Goal: Information Seeking & Learning: Learn about a topic

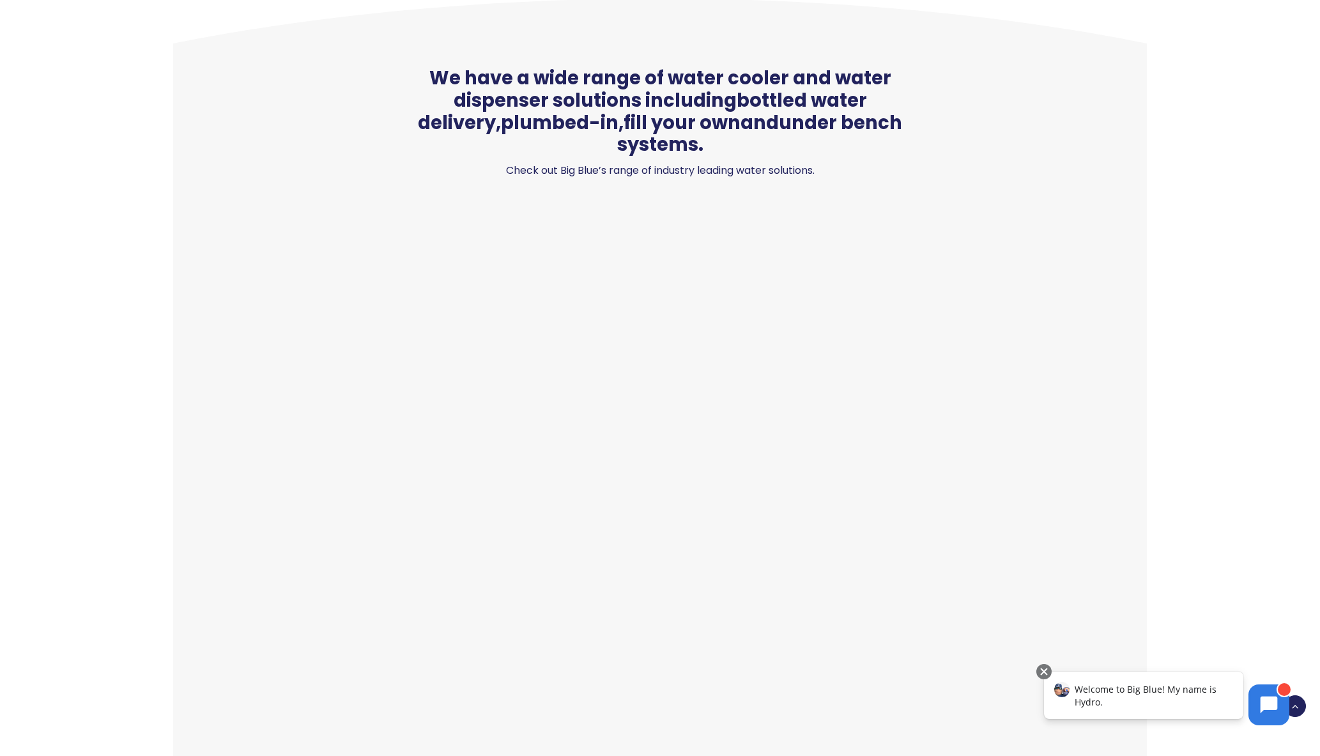
scroll to position [966, 0]
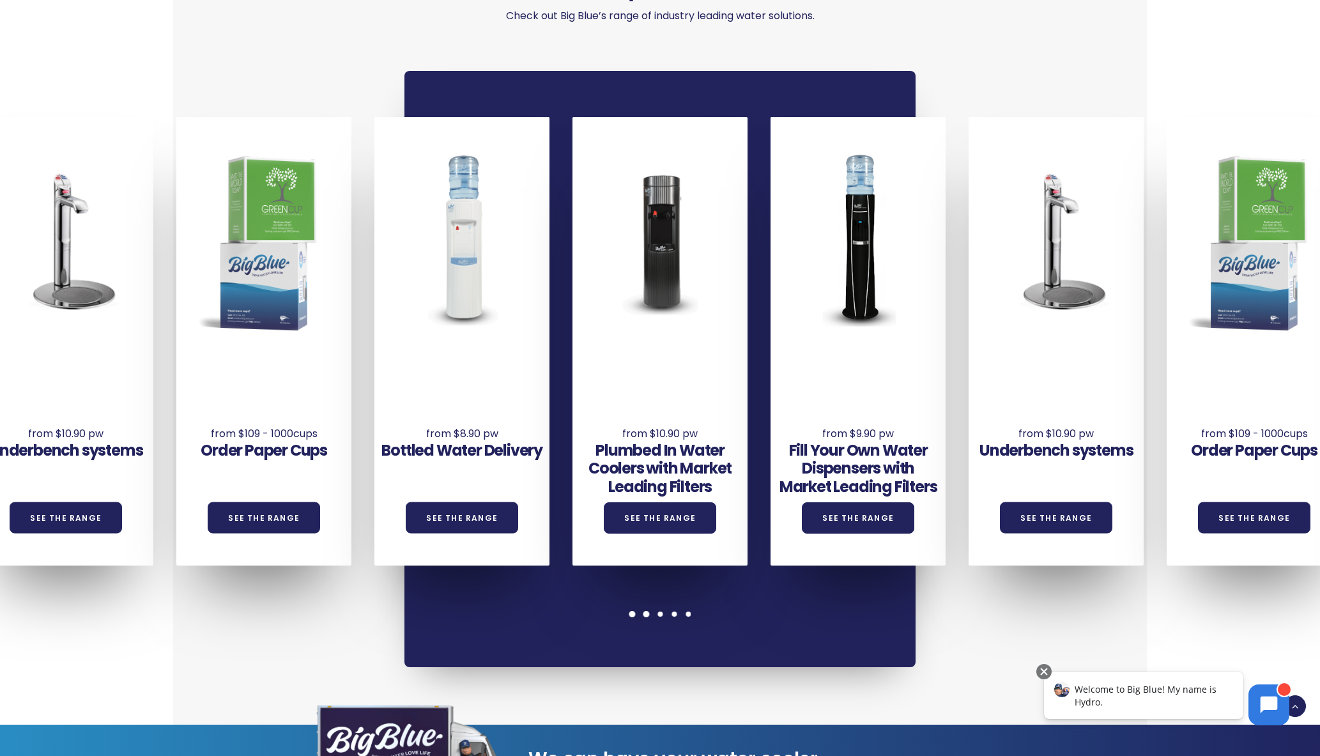
click at [647, 611] on span at bounding box center [646, 614] width 6 height 6
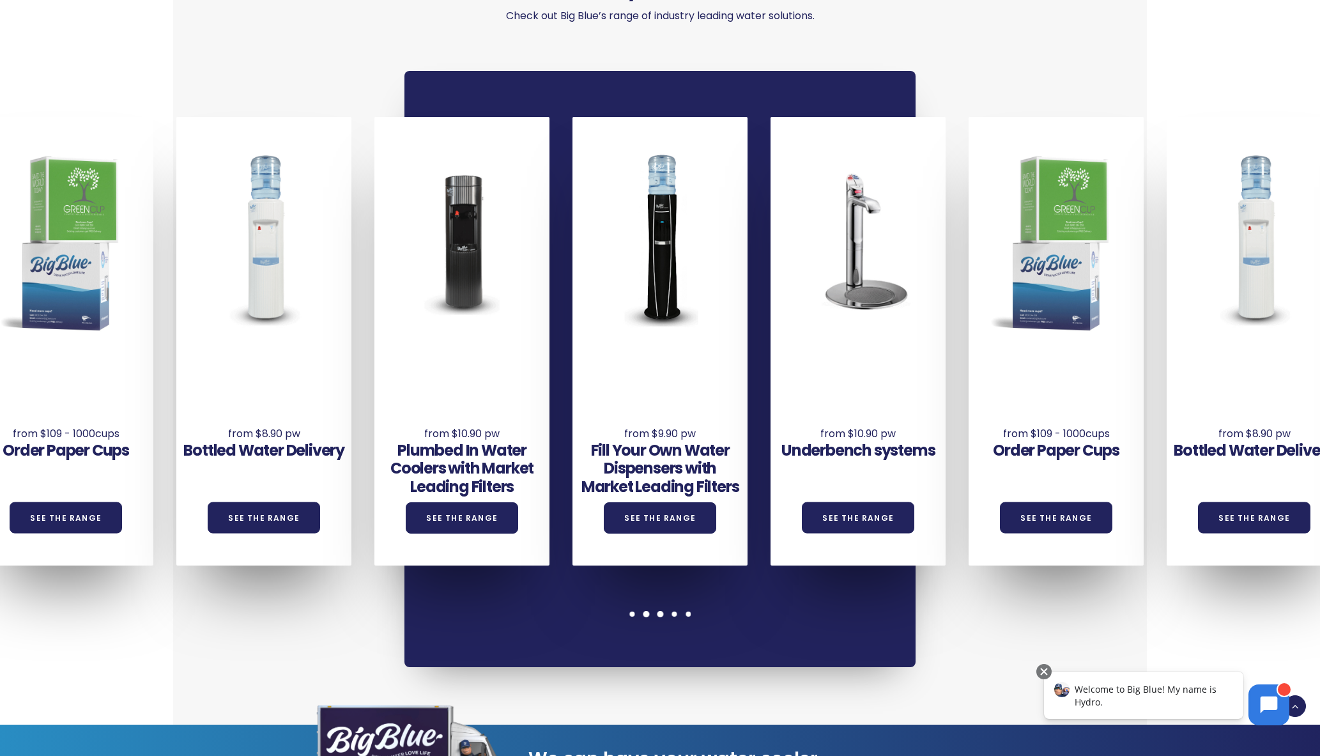
click at [662, 611] on span at bounding box center [660, 614] width 6 height 6
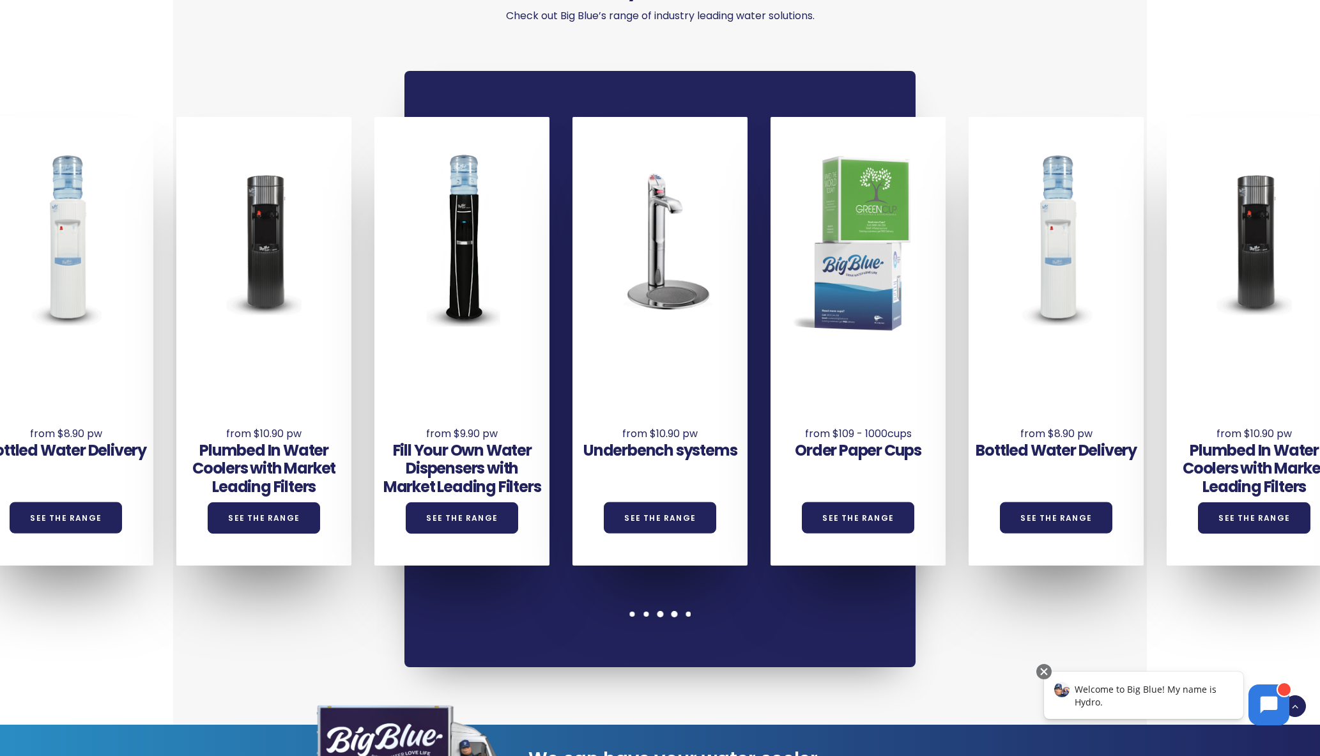
click at [676, 611] on span at bounding box center [674, 614] width 6 height 6
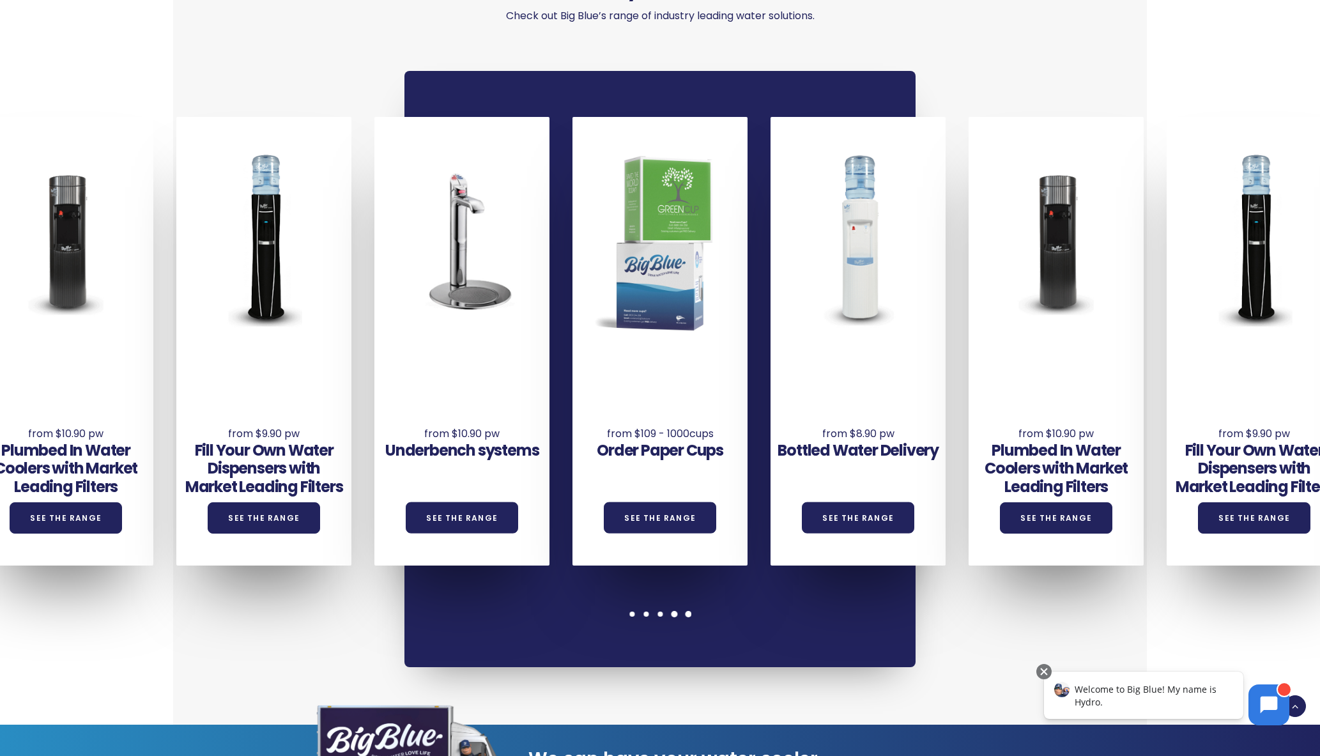
click at [689, 611] on span at bounding box center [688, 614] width 6 height 6
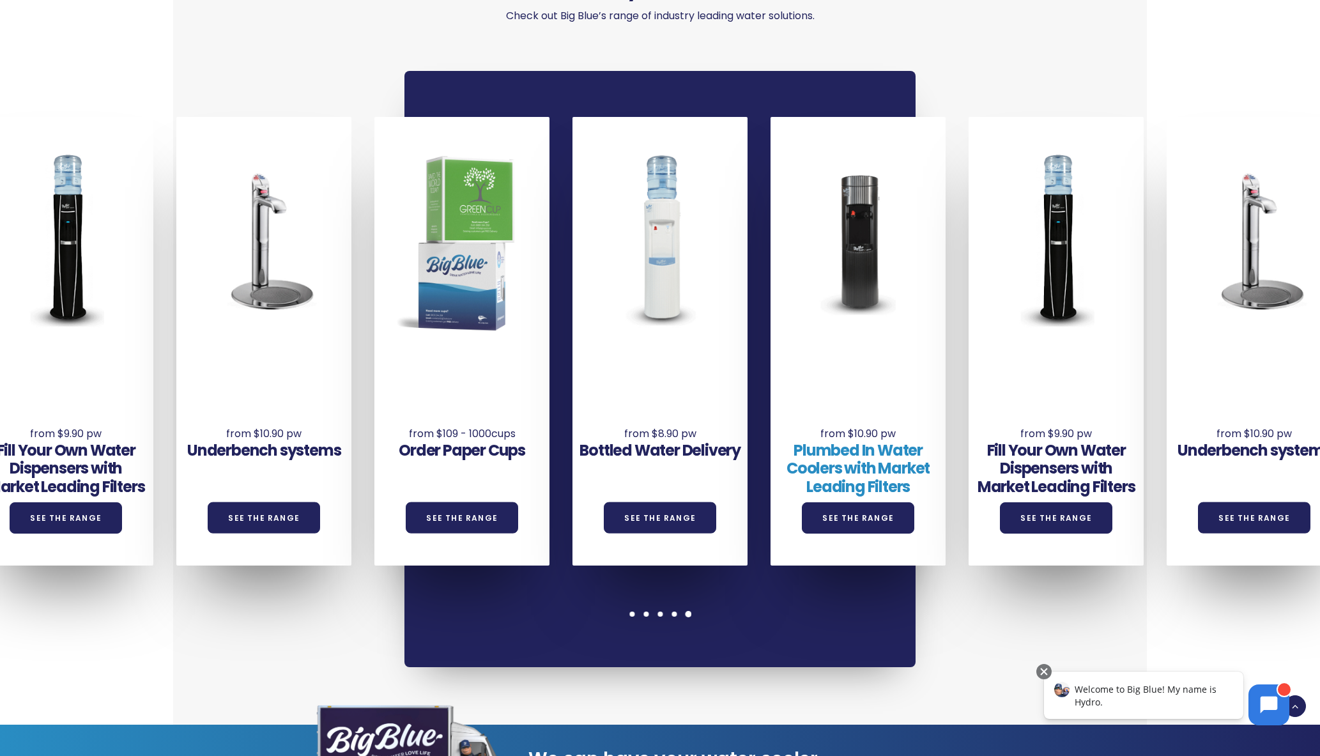
click at [880, 449] on link "Plumbed In Water Coolers with Market Leading Filters" at bounding box center [858, 469] width 143 height 58
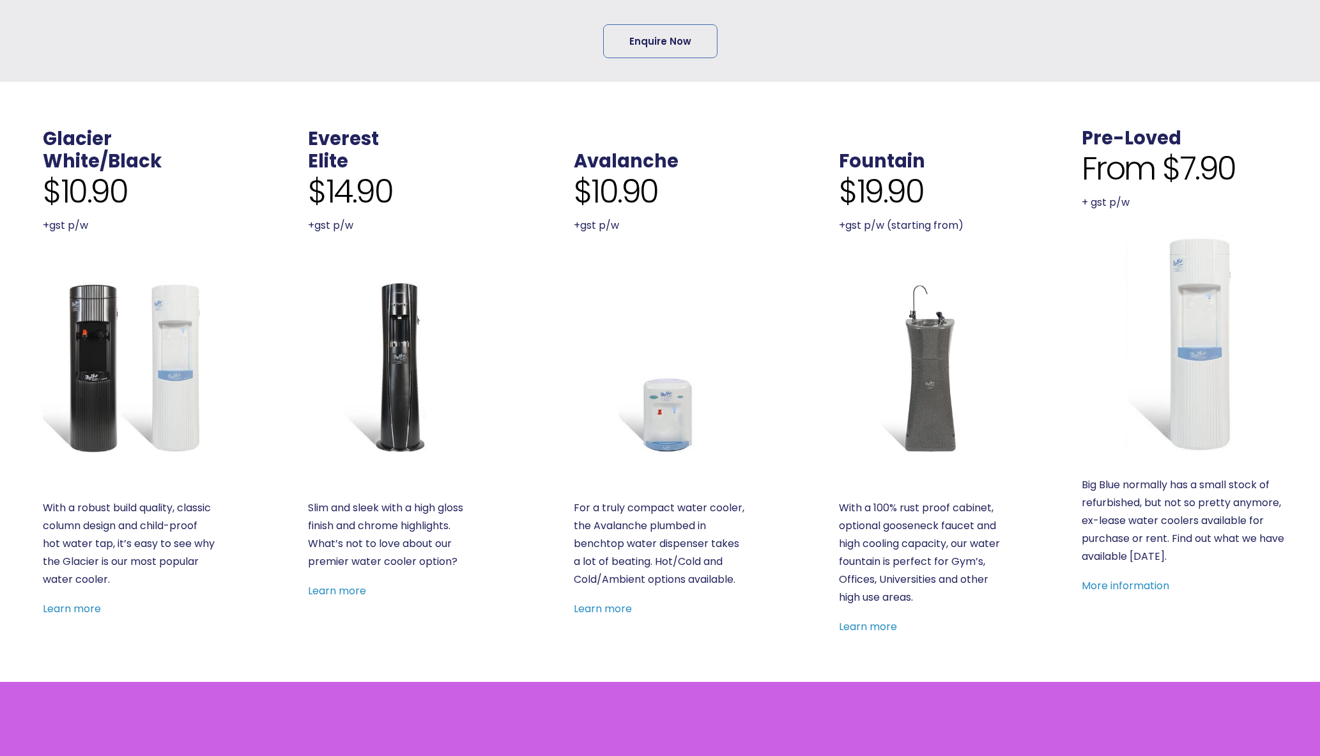
scroll to position [452, 0]
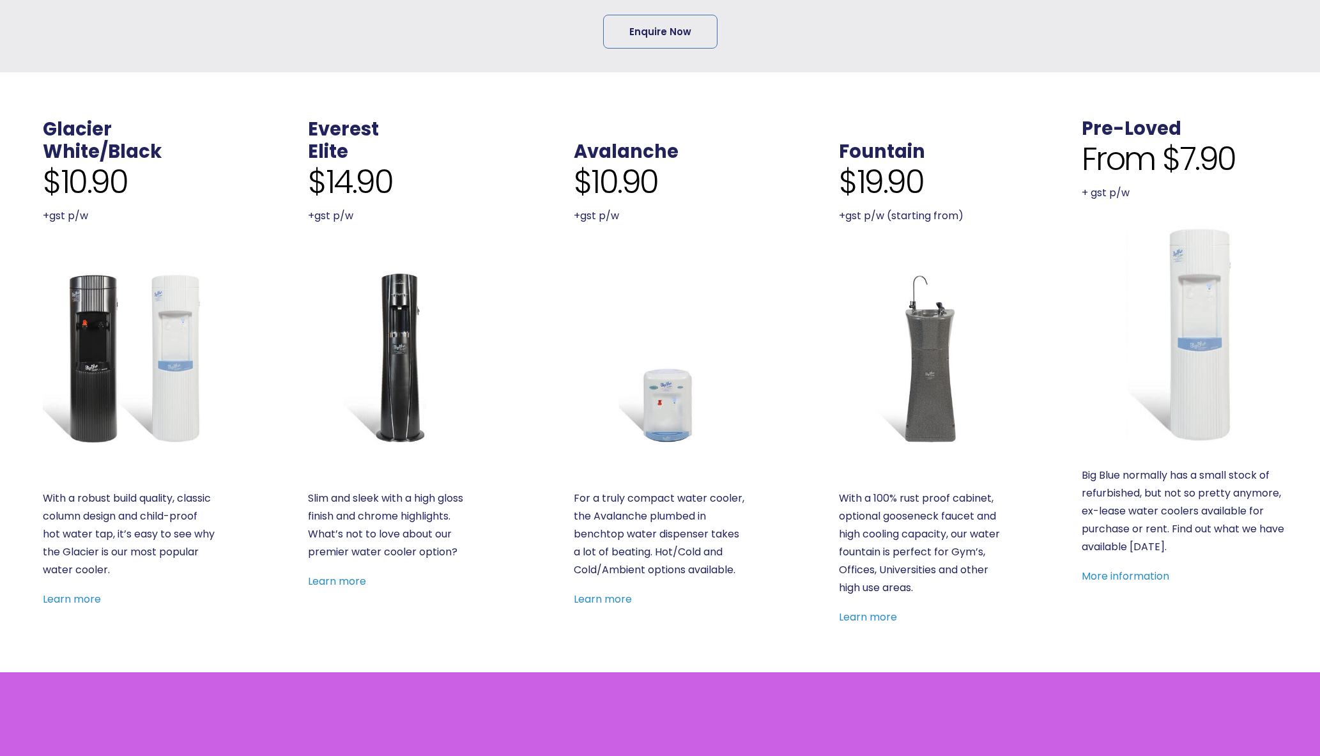
click at [355, 583] on link "Learn more" at bounding box center [337, 581] width 58 height 15
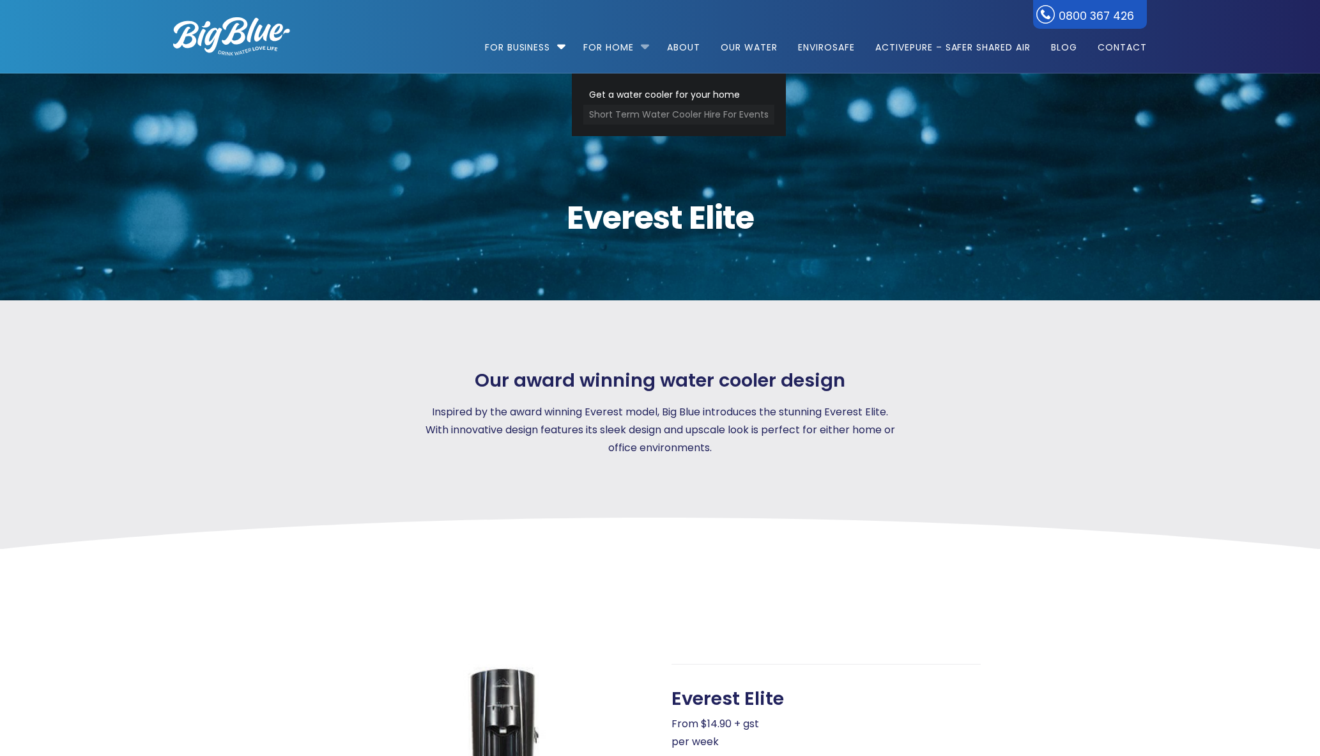
click at [665, 112] on link "Short Term Water Cooler Hire For Events" at bounding box center [678, 115] width 191 height 20
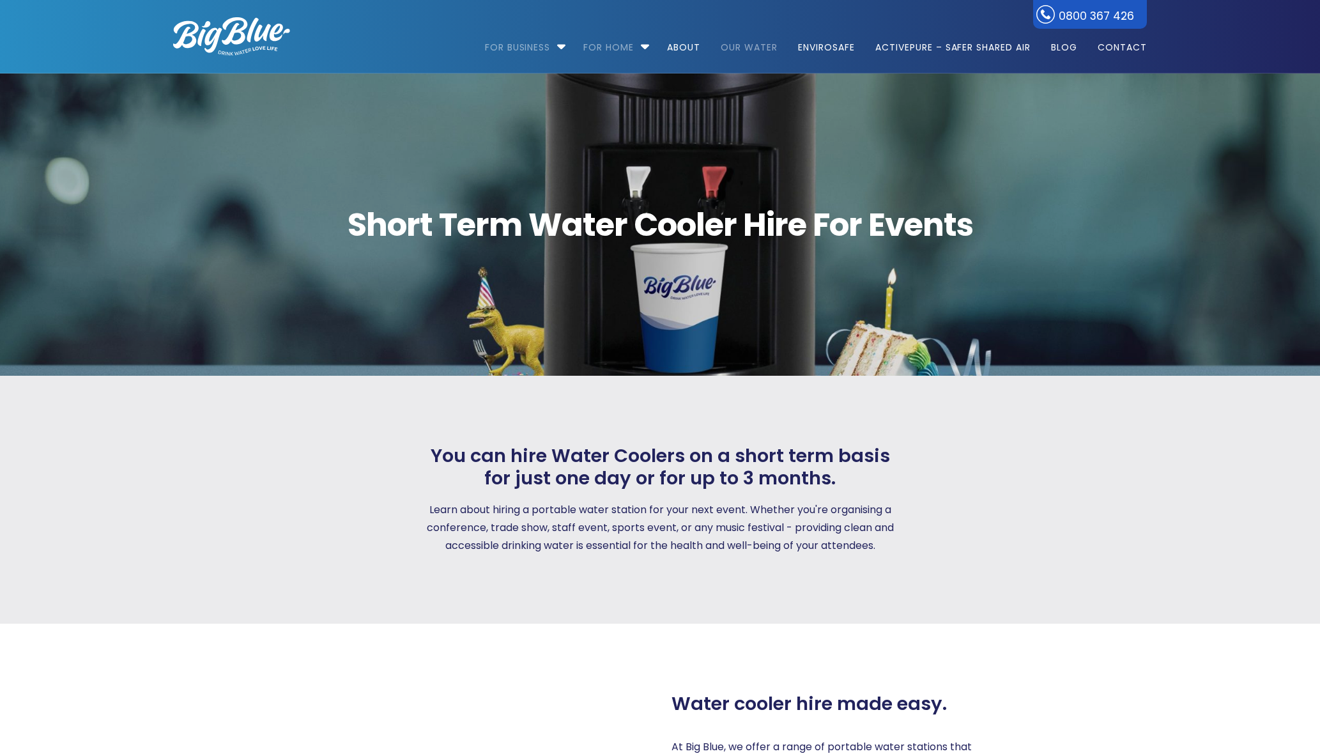
click at [757, 42] on link "Our Water" at bounding box center [749, 41] width 75 height 82
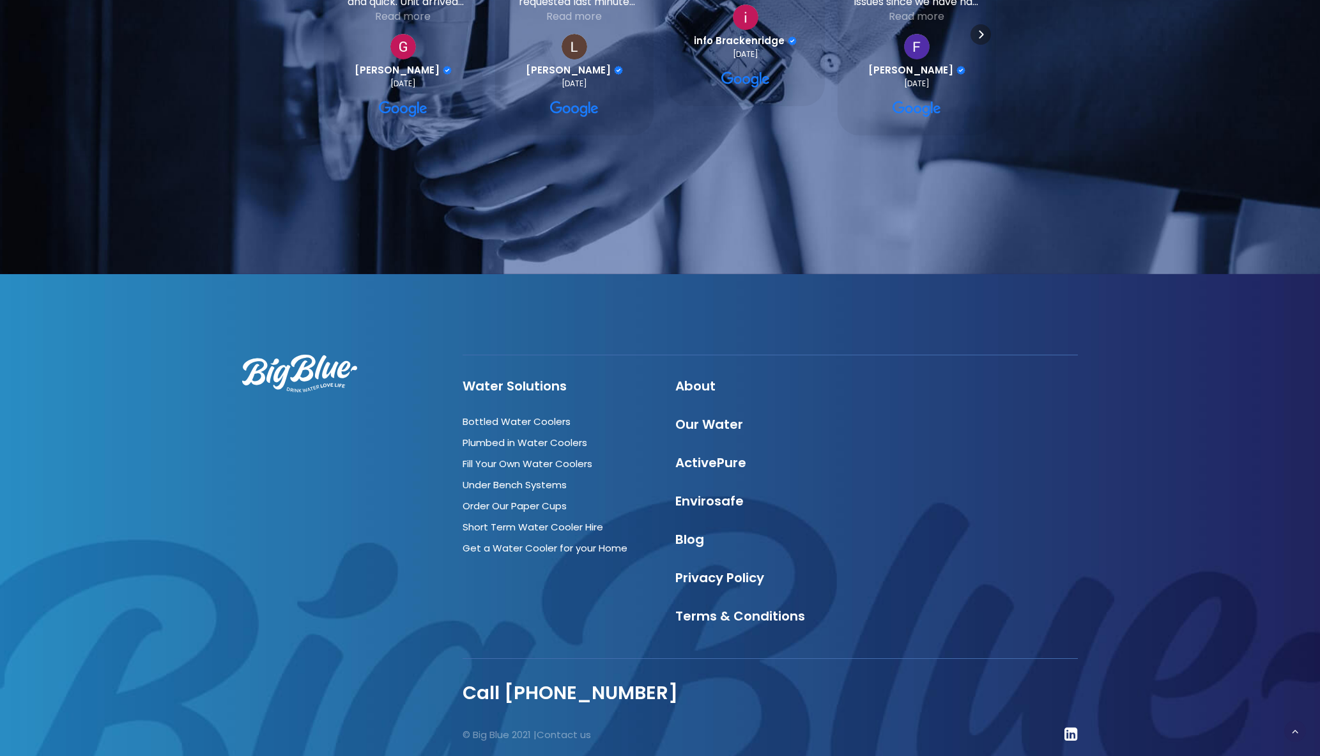
scroll to position [4278, 0]
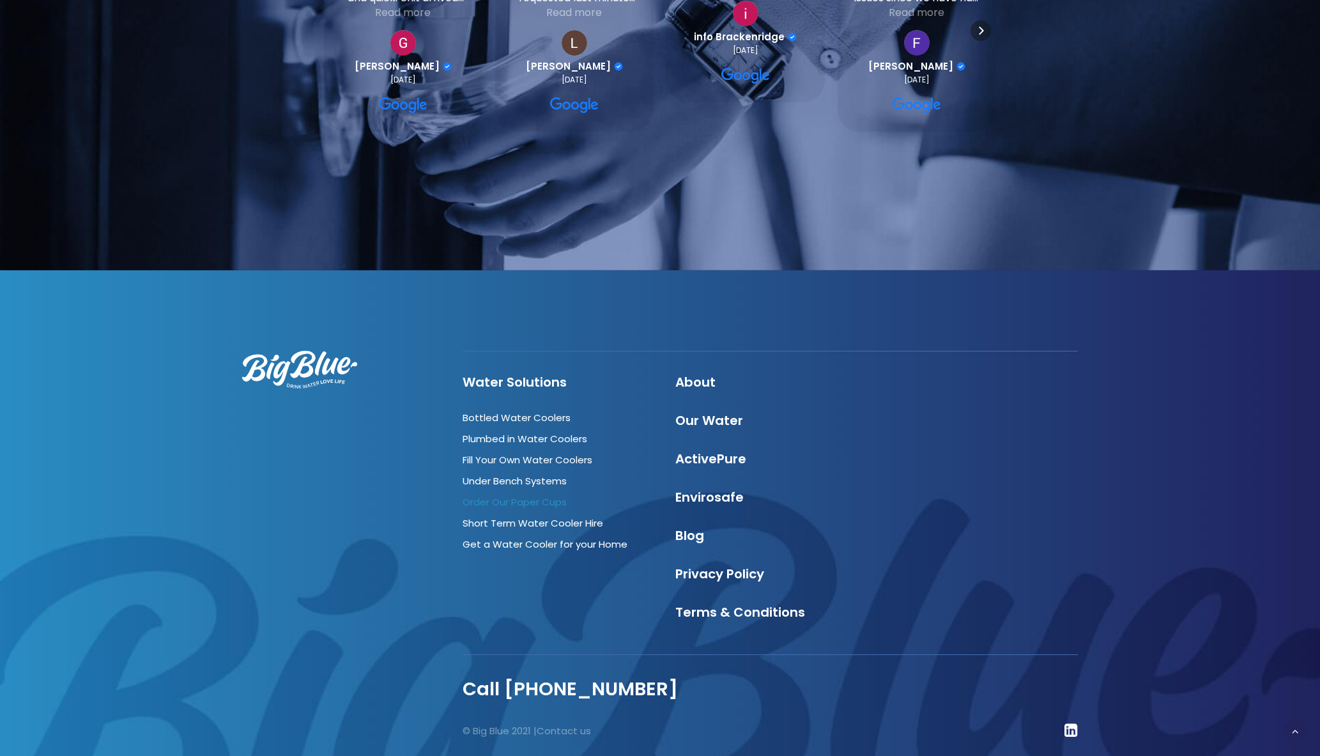
click at [532, 495] on link "Order Our Paper Cups" at bounding box center [515, 501] width 104 height 13
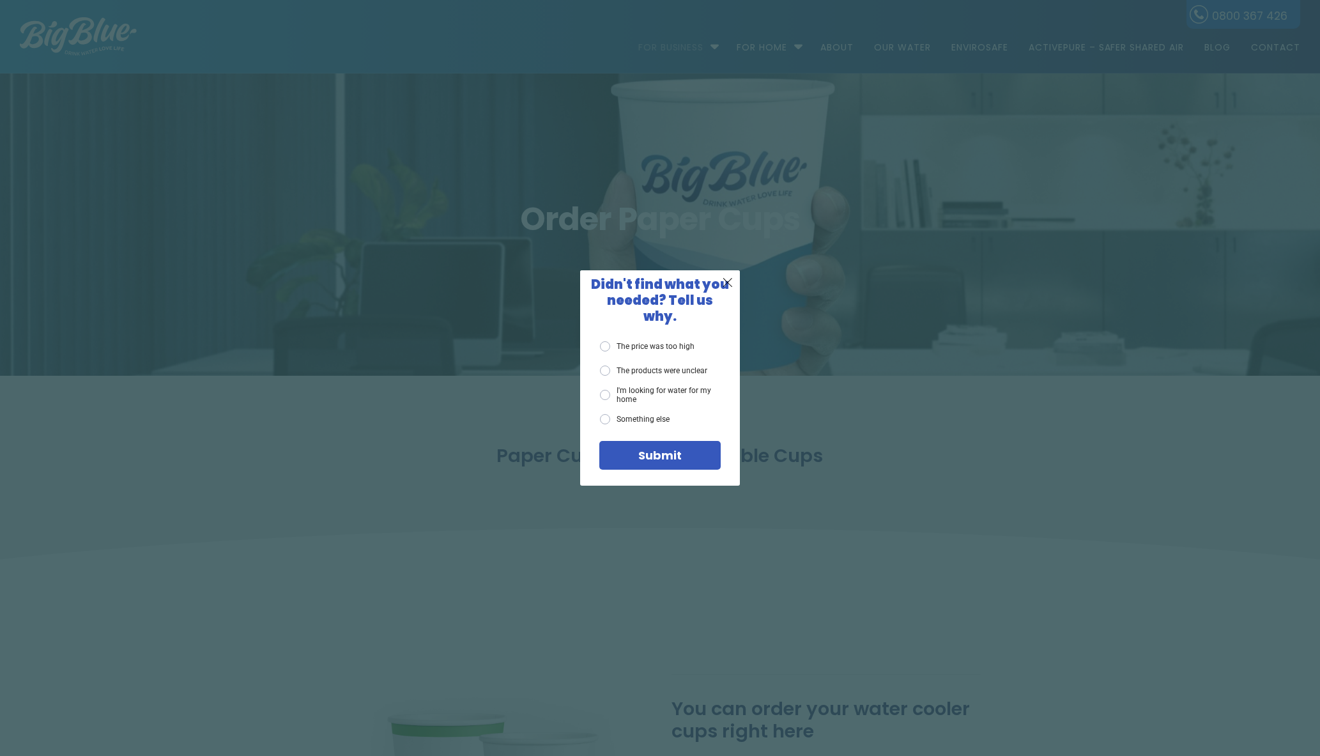
click at [609, 341] on label "The price was too high" at bounding box center [647, 346] width 95 height 10
click at [0, 0] on input "The price was too high" at bounding box center [0, 0] width 0 height 0
click at [688, 456] on div "Submit" at bounding box center [659, 455] width 121 height 29
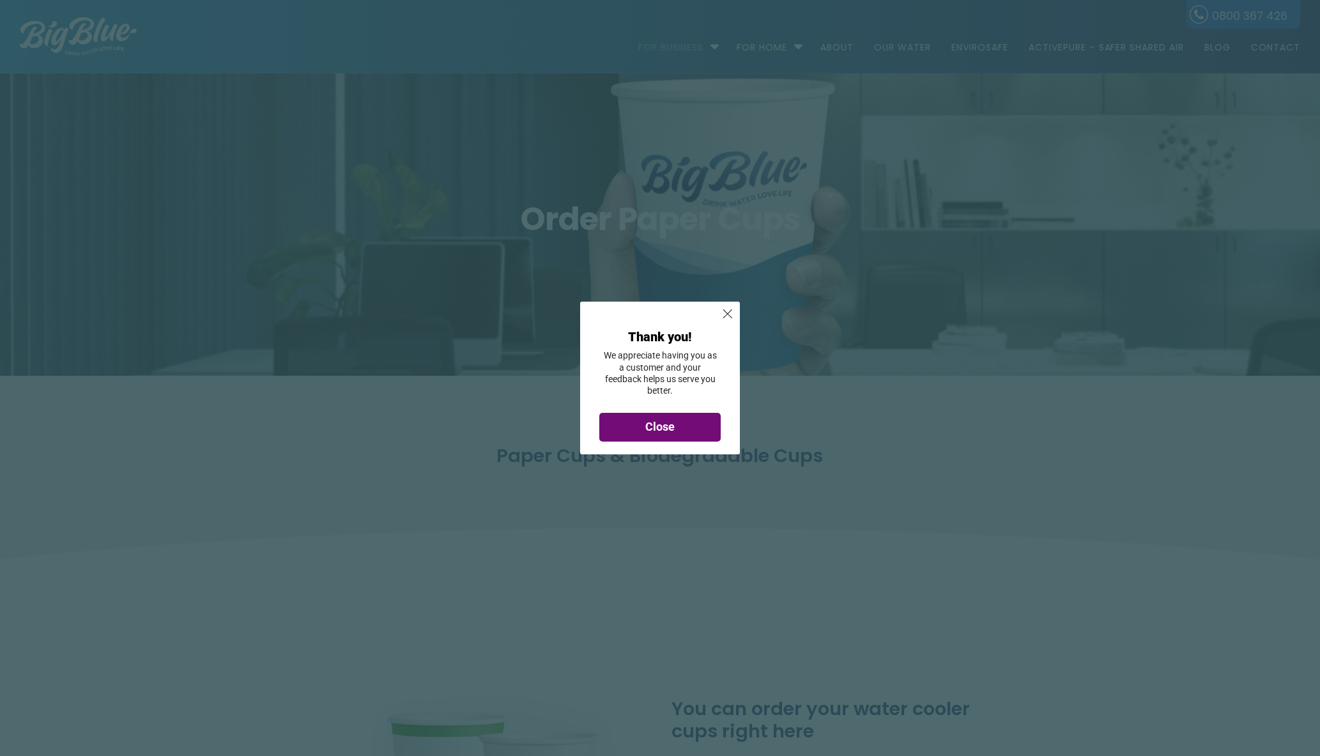
click at [678, 417] on div "Close" at bounding box center [659, 427] width 121 height 29
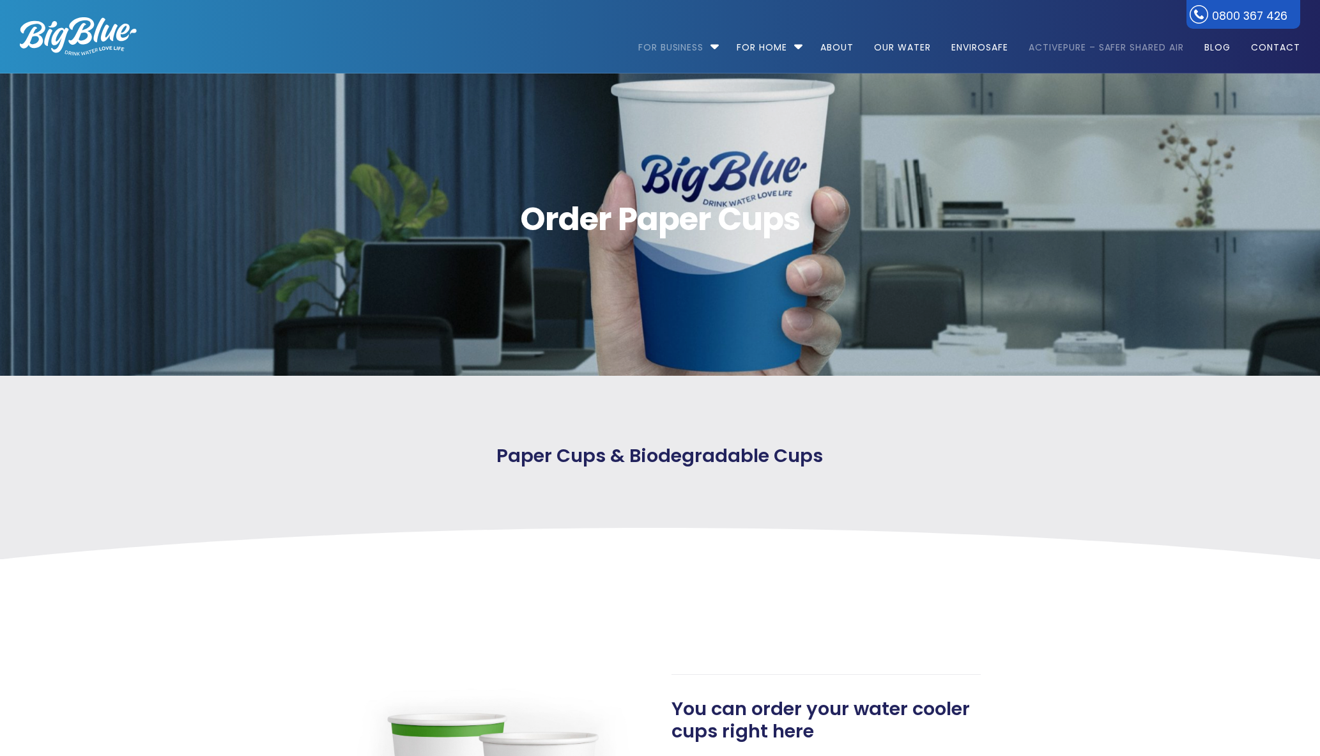
click at [1088, 53] on link "ActivePure – Safer Shared Air" at bounding box center [1106, 41] width 173 height 82
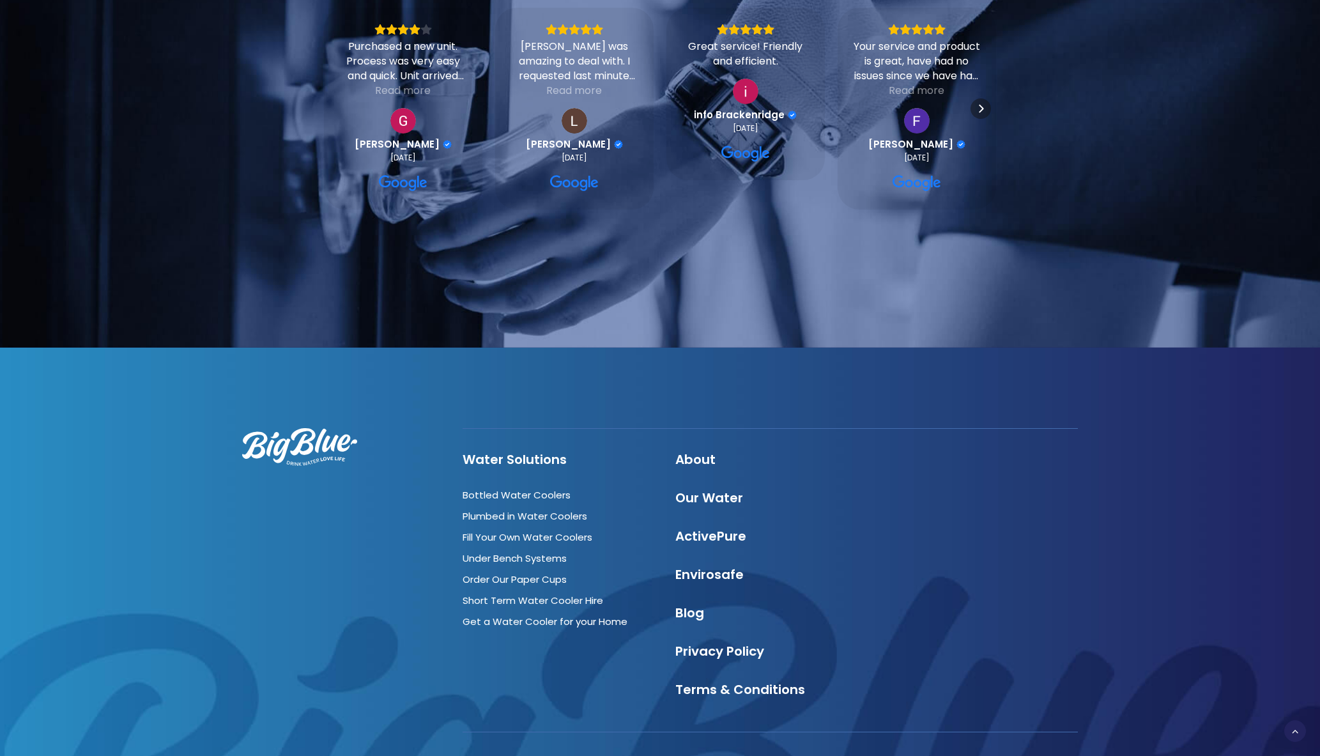
scroll to position [3617, 0]
